Goal: Task Accomplishment & Management: Use online tool/utility

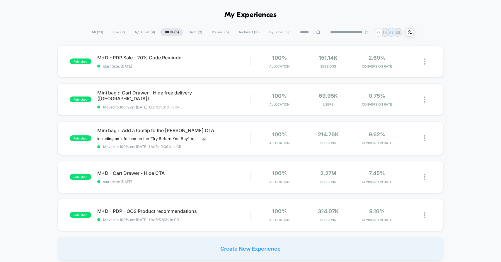
click at [132, 31] on span "A/B Test ( 4 )" at bounding box center [144, 32] width 29 height 8
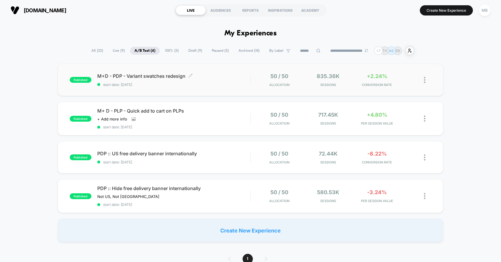
click at [238, 81] on div "M+D - PDP - Variant swatches redesign Click to edit experience details Click to…" at bounding box center [173, 80] width 153 height 14
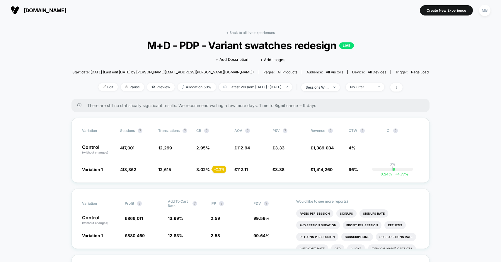
click at [271, 82] on div "< Back to all live experiences M+D - PDP - Variant swatches redesign LIVE Click…" at bounding box center [250, 64] width 356 height 69
click at [267, 87] on span "Latest Version: [DATE] - [DATE]" at bounding box center [255, 87] width 73 height 8
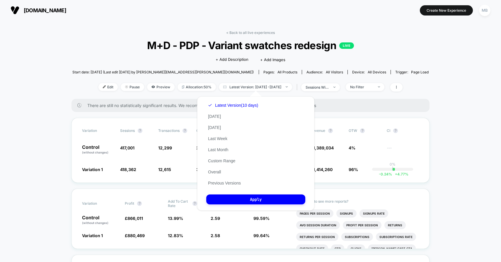
click at [243, 37] on div "< Back to all live experiences M+D - PDP - Variant swatches redesign LIVE Click…" at bounding box center [250, 64] width 356 height 69
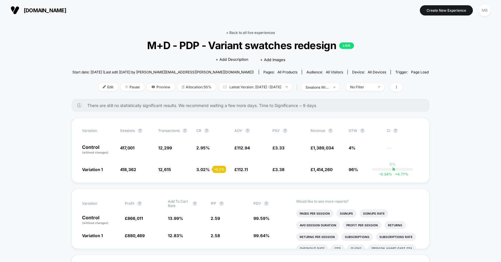
click at [261, 33] on link "< Back to all live experiences" at bounding box center [250, 32] width 49 height 4
